Goal: Transaction & Acquisition: Purchase product/service

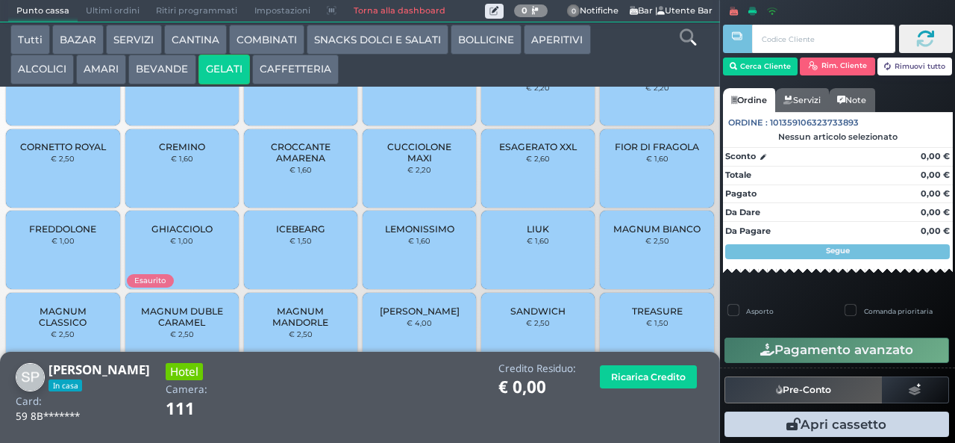
scroll to position [99, 0]
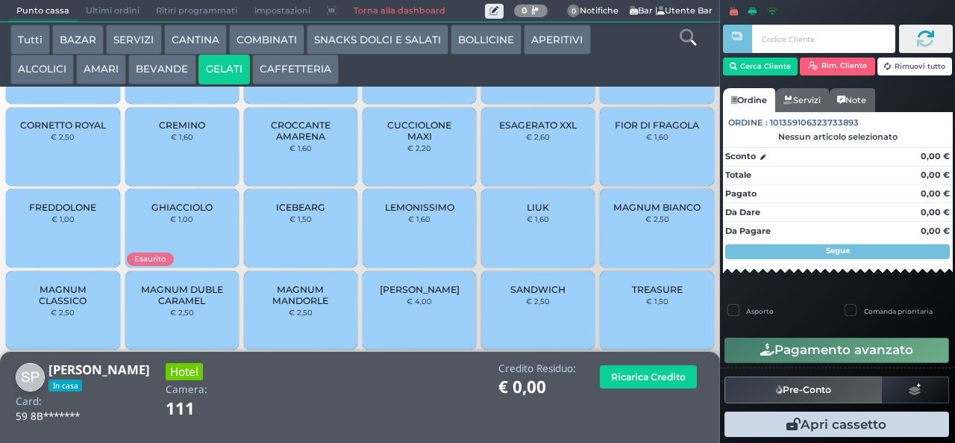
click at [535, 213] on span "LIUK" at bounding box center [538, 207] width 22 height 11
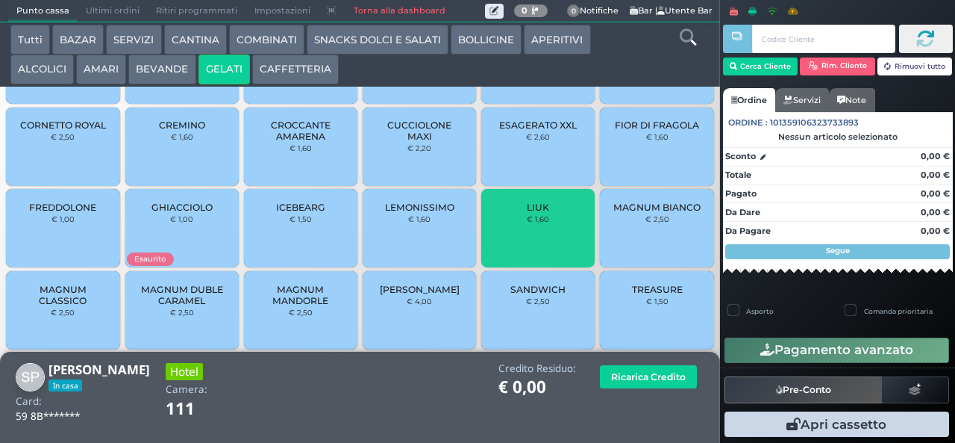
click at [537, 213] on span "LIUK" at bounding box center [538, 207] width 22 height 11
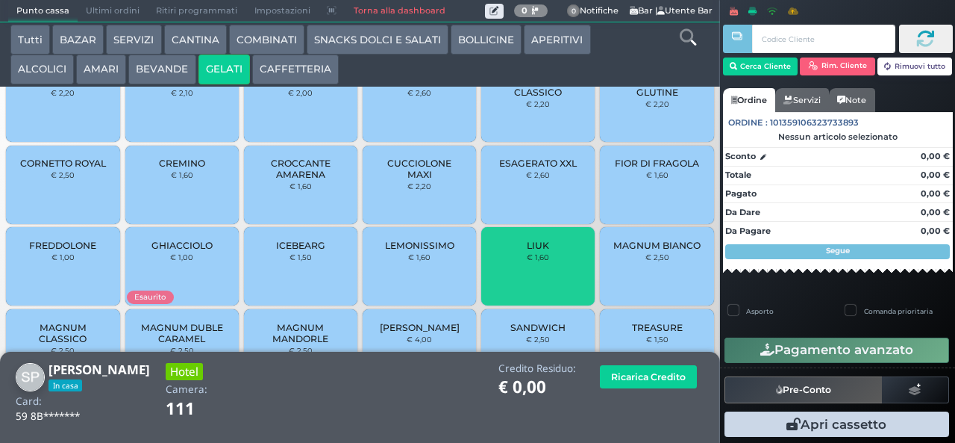
scroll to position [0, 0]
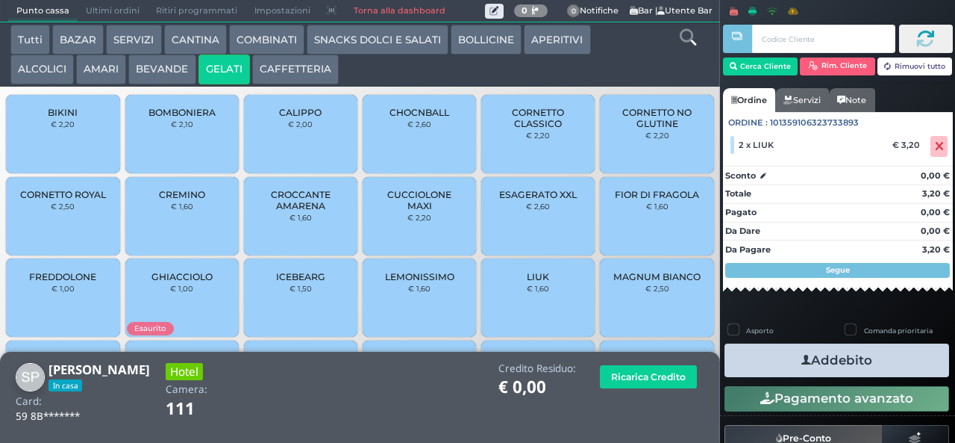
click at [309, 152] on div "CALIPPO € 2,00" at bounding box center [300, 134] width 113 height 78
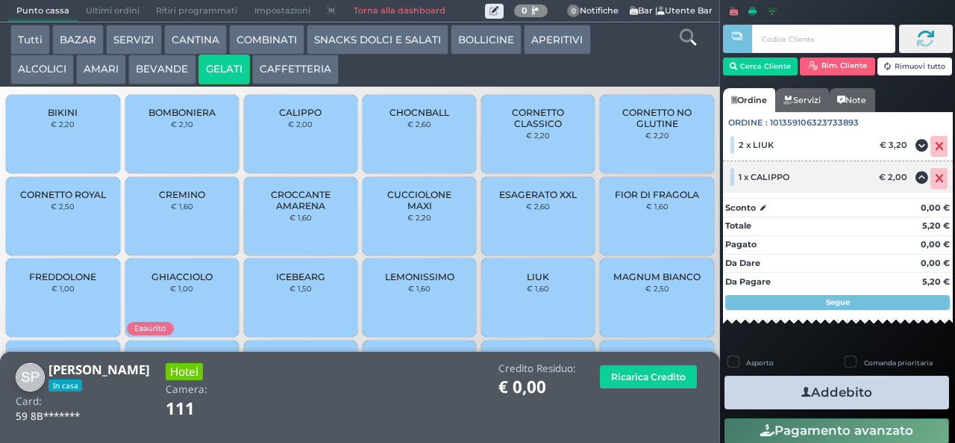
click at [935, 178] on icon at bounding box center [939, 178] width 9 height 1
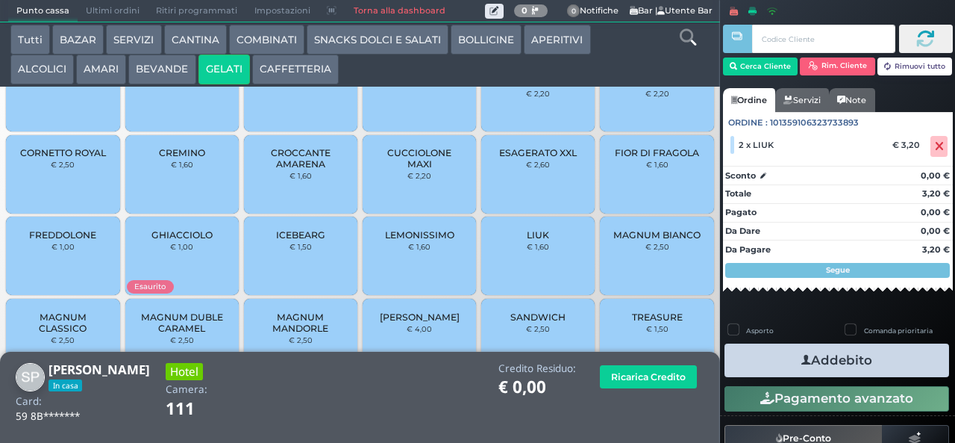
scroll to position [99, 0]
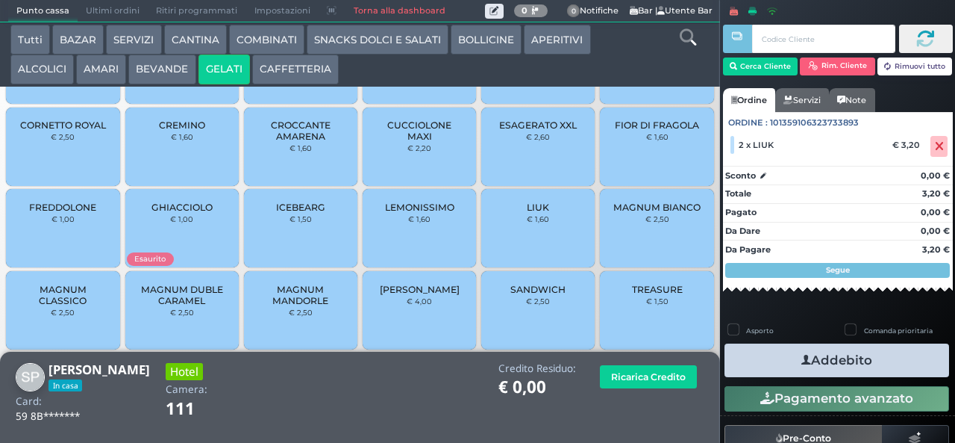
click at [212, 161] on div "CREMINO € 1,60" at bounding box center [181, 146] width 113 height 78
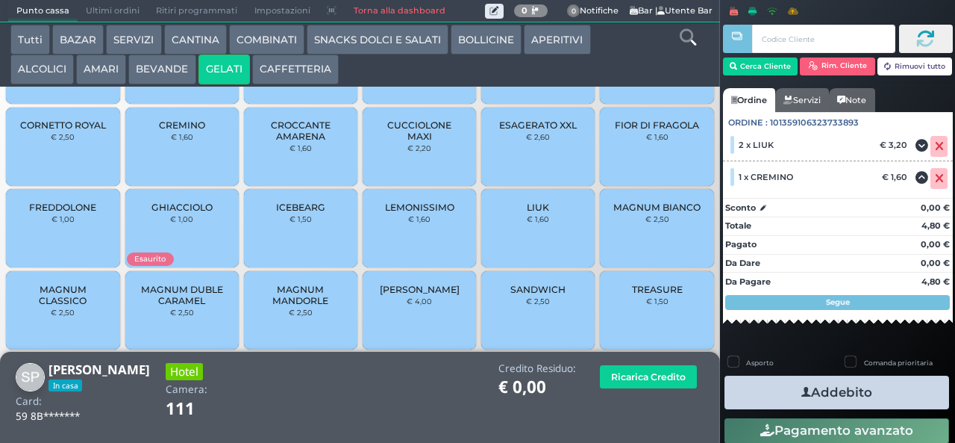
click at [864, 360] on label "Comanda prioritaria" at bounding box center [898, 362] width 69 height 10
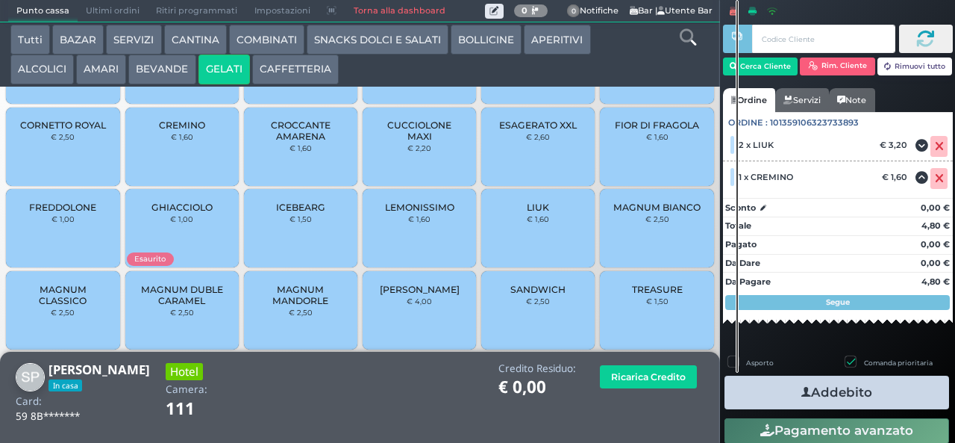
click at [864, 363] on label "Comanda prioritaria" at bounding box center [898, 362] width 69 height 10
checkbox input "false"
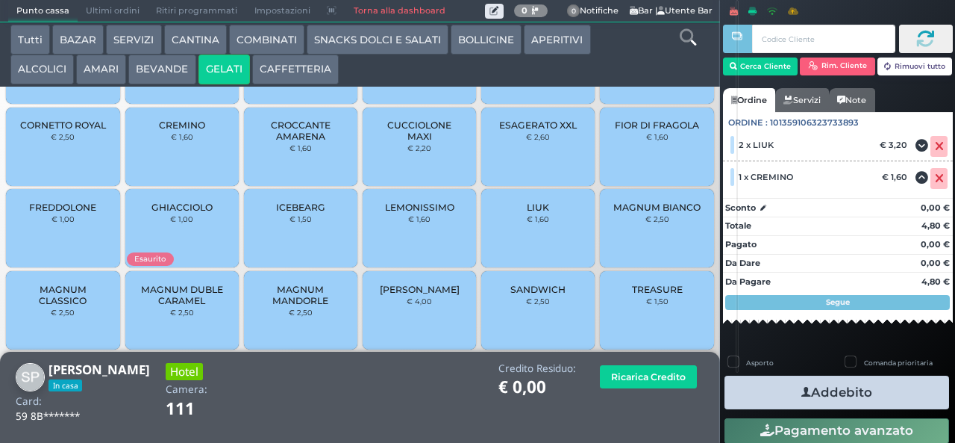
click at [872, 393] on button "Addebito" at bounding box center [837, 392] width 225 height 34
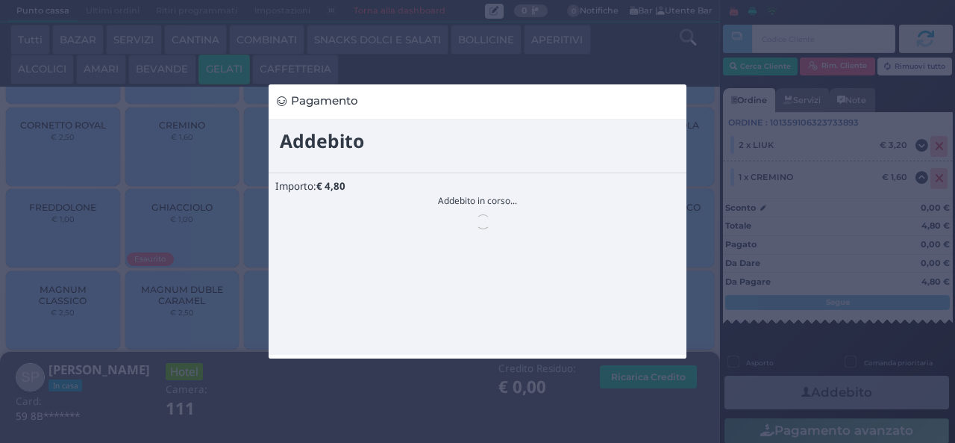
scroll to position [0, 0]
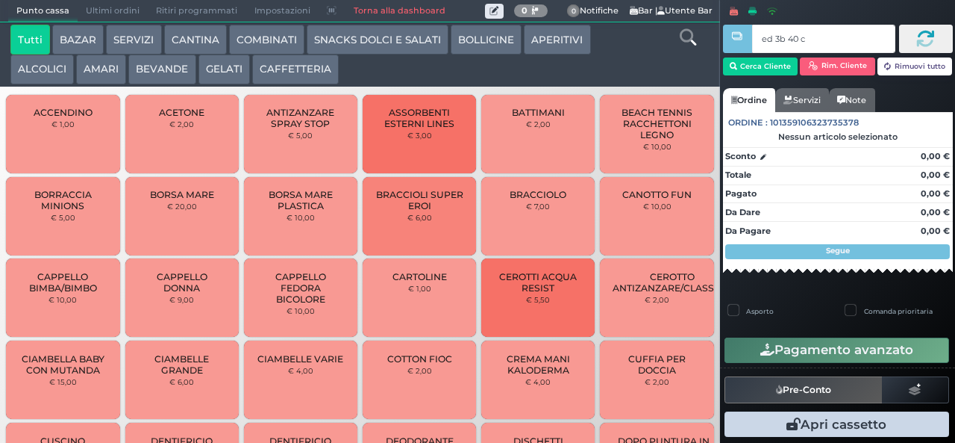
type input "ed 3b 40 c3"
click at [0, 0] on div at bounding box center [0, 0] width 0 height 0
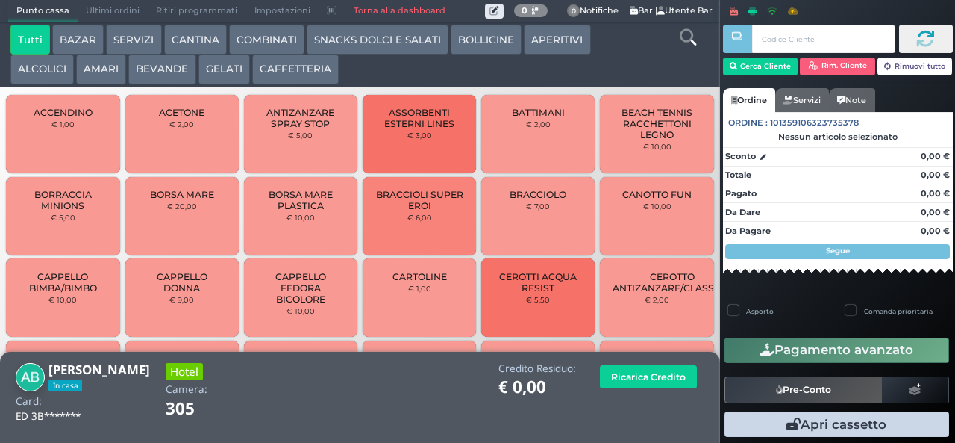
click at [243, 78] on button "GELATI" at bounding box center [224, 69] width 51 height 30
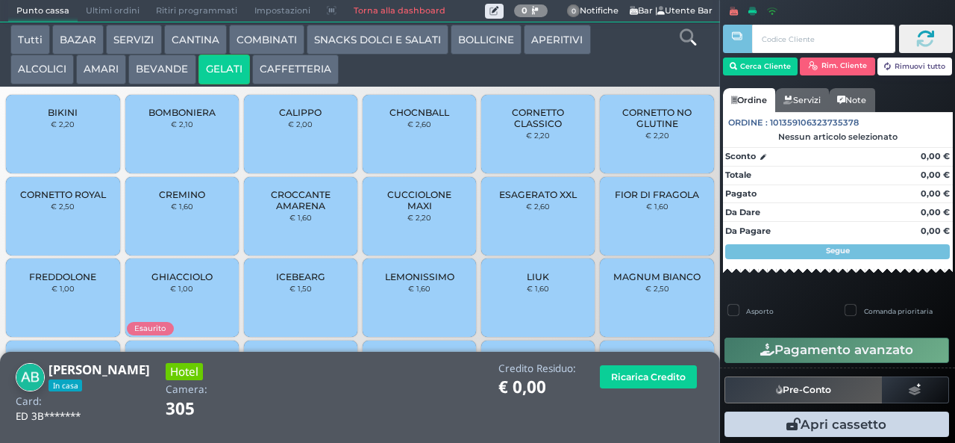
scroll to position [99, 0]
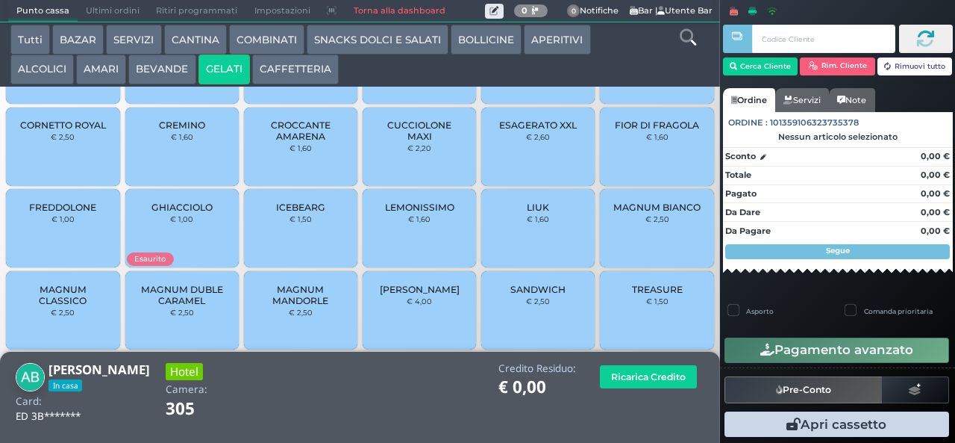
click at [48, 306] on span "MAGNUM CLASSICO" at bounding box center [63, 295] width 89 height 22
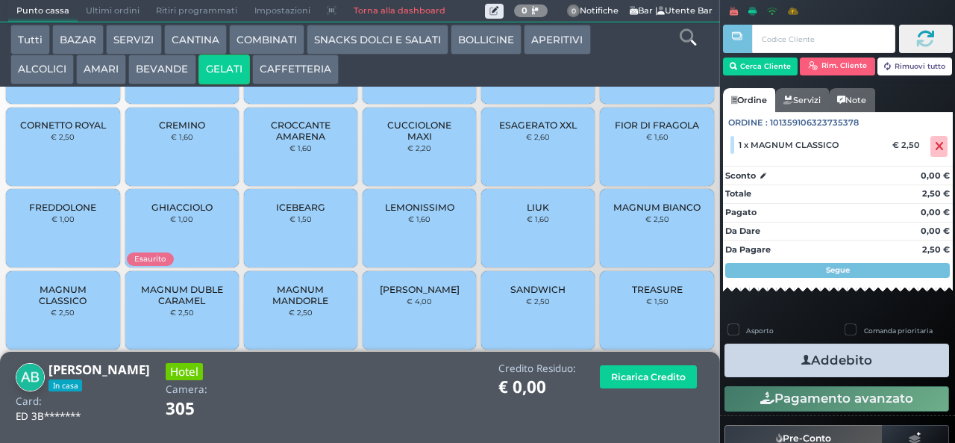
click at [802, 360] on icon "button" at bounding box center [807, 360] width 10 height 16
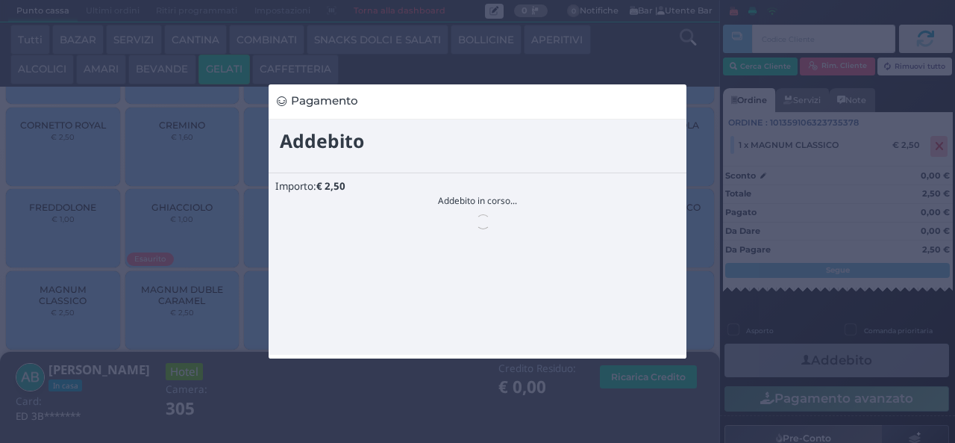
scroll to position [0, 0]
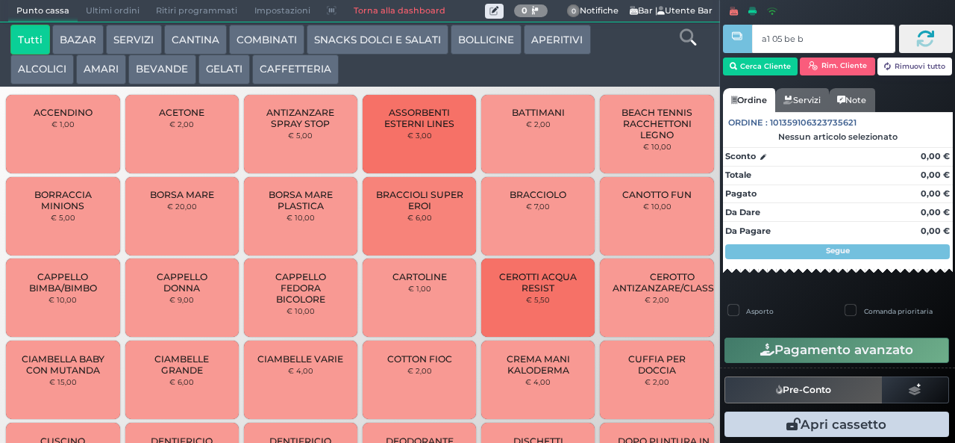
type input "a1 05 be b9"
click at [217, 69] on button "GELATI" at bounding box center [224, 69] width 51 height 30
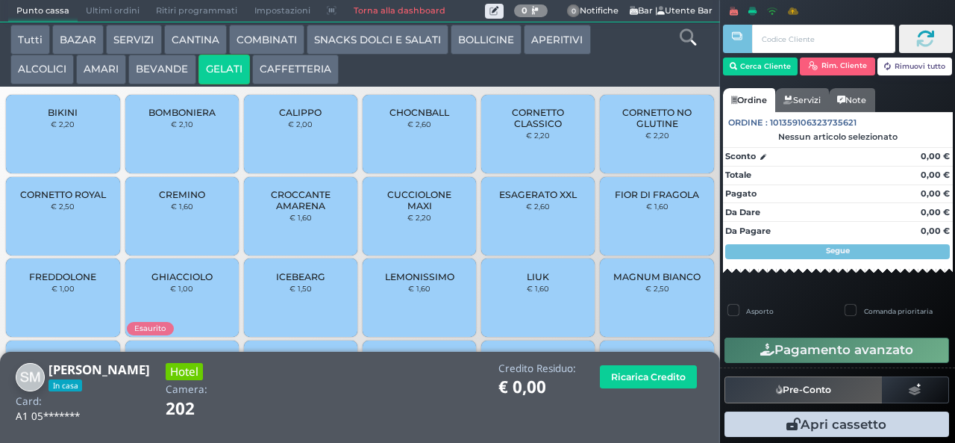
scroll to position [99, 0]
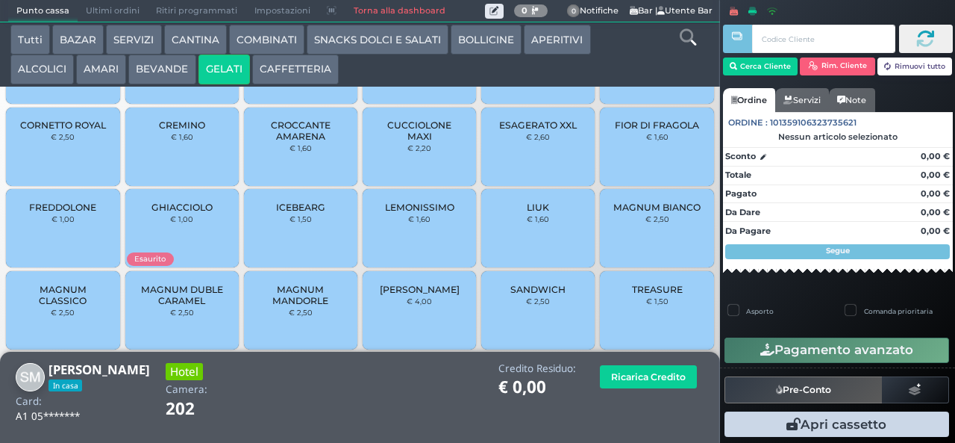
click at [57, 306] on span "MAGNUM CLASSICO" at bounding box center [63, 295] width 89 height 22
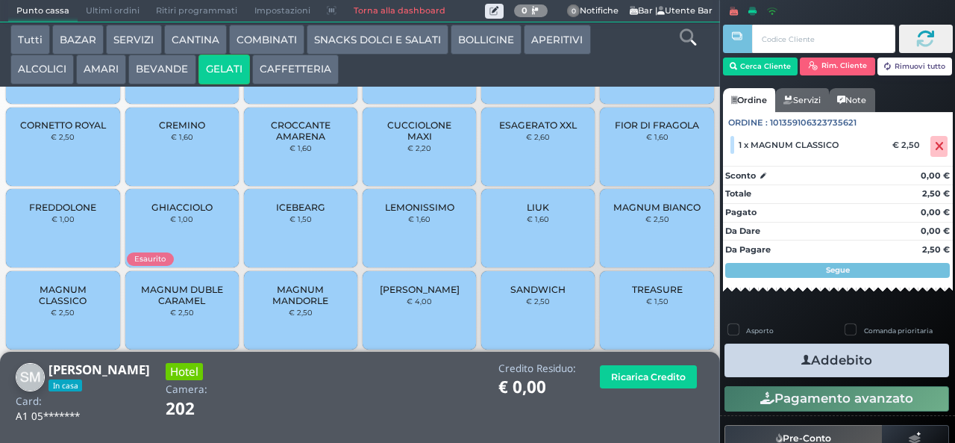
click at [802, 359] on icon "button" at bounding box center [807, 360] width 10 height 16
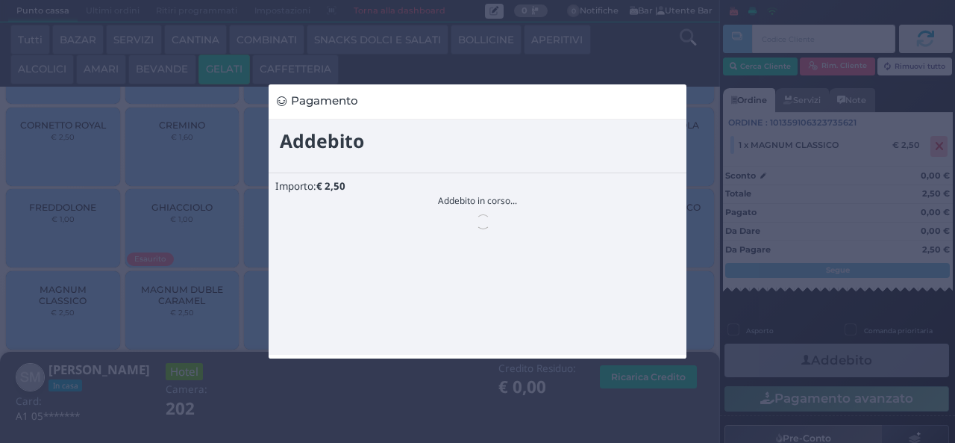
scroll to position [0, 0]
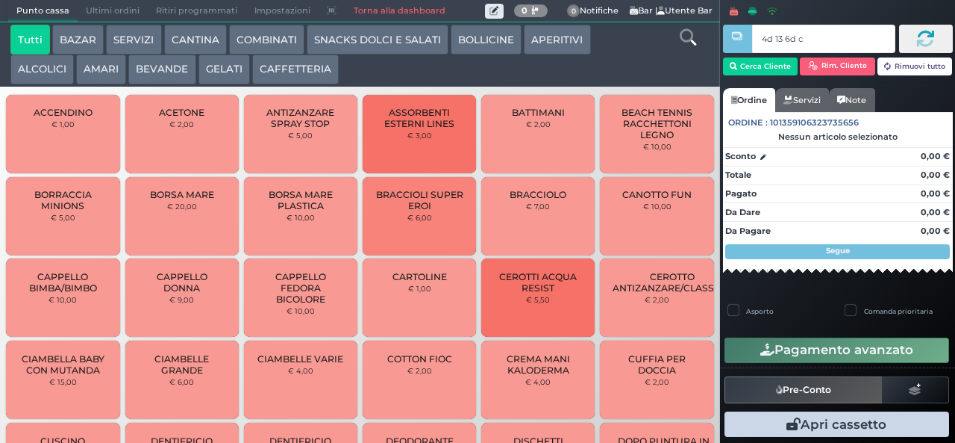
type input "4d 13 6d c3"
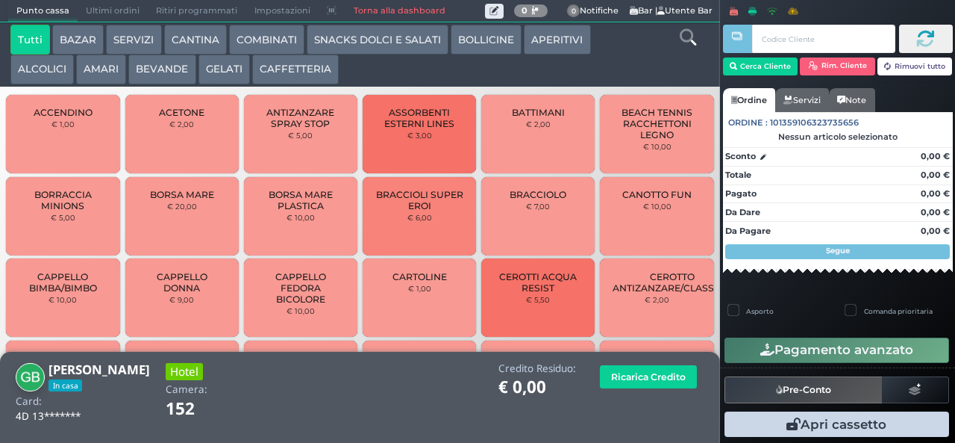
click at [310, 70] on button "CAFFETTERIA" at bounding box center [295, 69] width 87 height 30
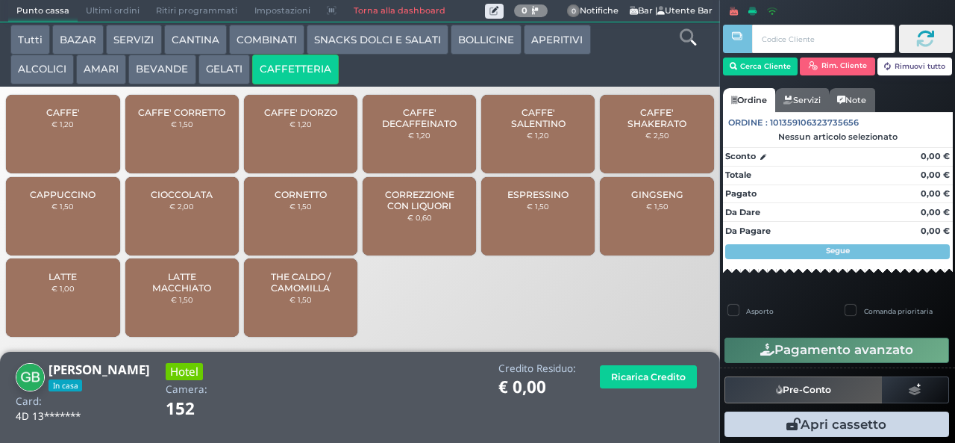
click at [539, 129] on span "CAFFE' SALENTINO" at bounding box center [538, 118] width 89 height 22
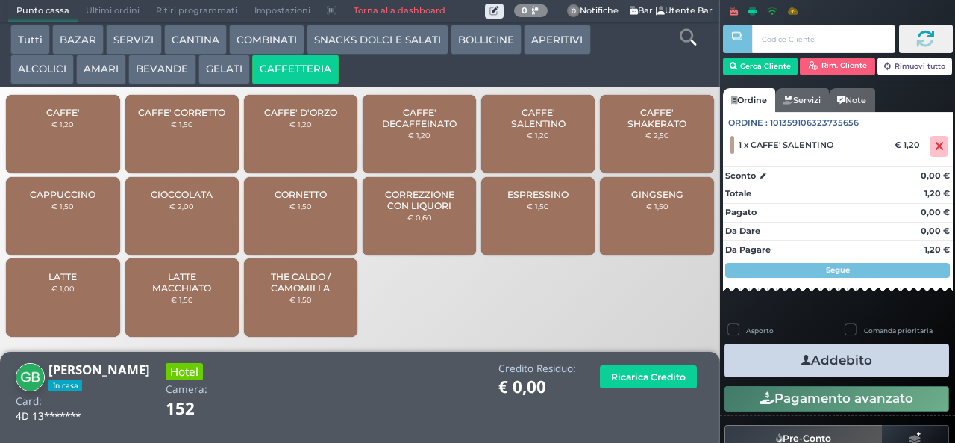
click at [860, 370] on button "Addebito" at bounding box center [837, 360] width 225 height 34
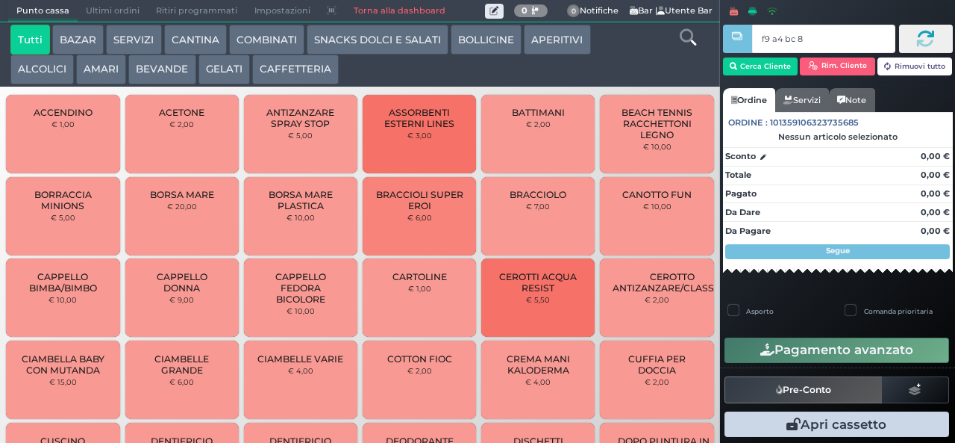
type input "f9 a4 bc 8b"
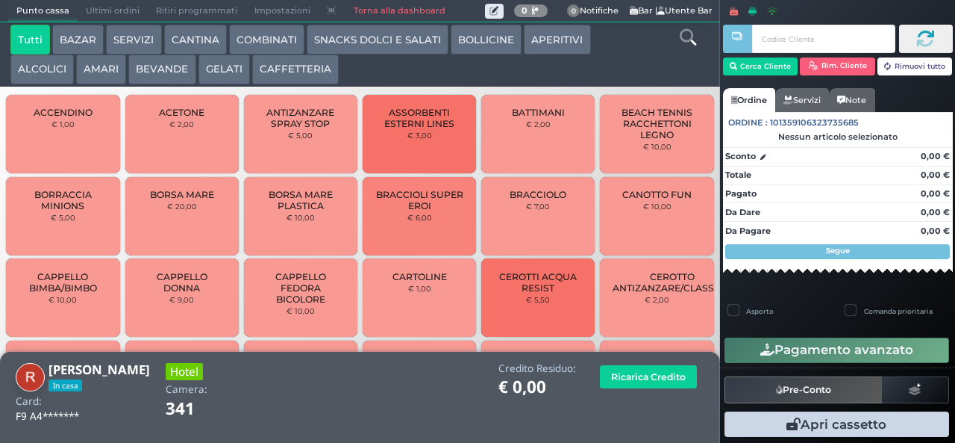
click at [214, 73] on button "GELATI" at bounding box center [224, 69] width 51 height 30
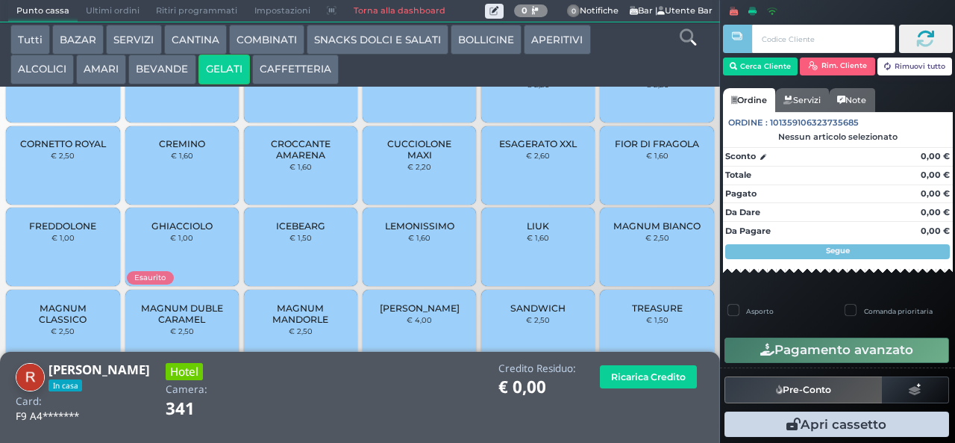
scroll to position [99, 0]
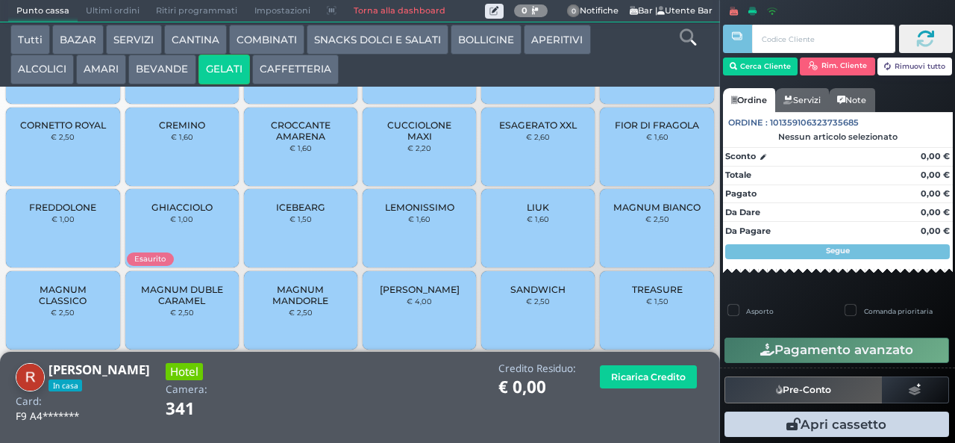
click at [66, 306] on span "MAGNUM CLASSICO" at bounding box center [63, 295] width 89 height 22
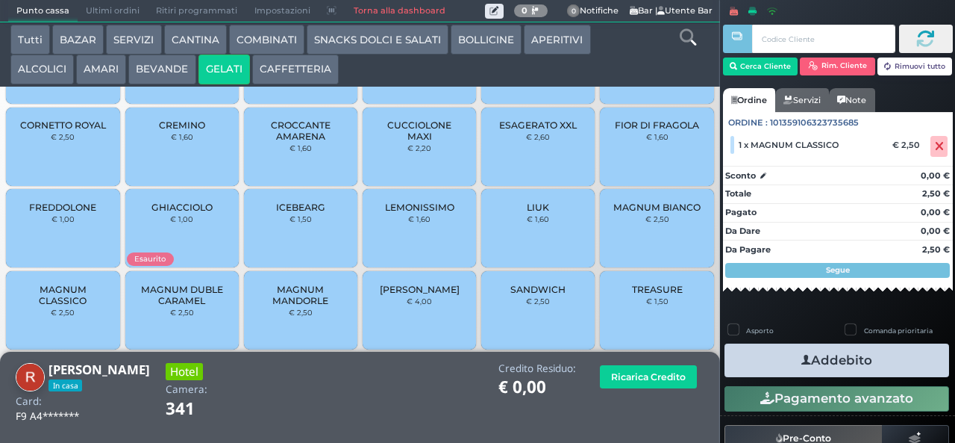
click at [802, 366] on icon "button" at bounding box center [807, 360] width 10 height 16
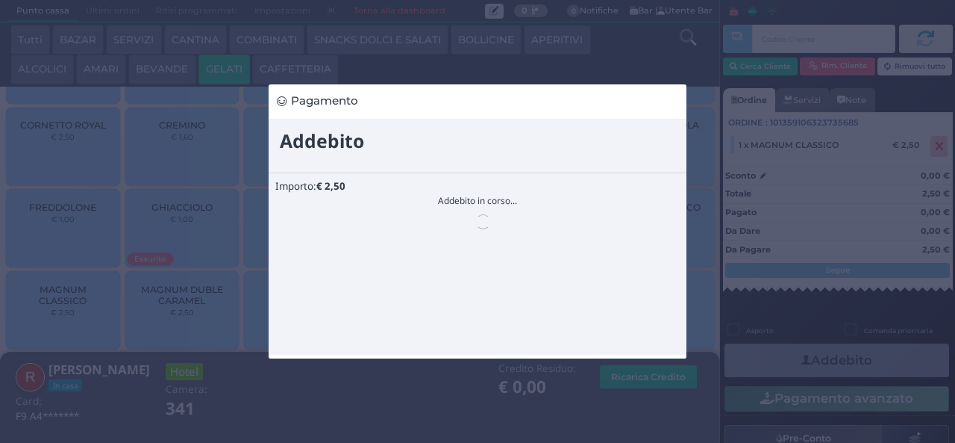
scroll to position [0, 0]
